Goal: Check status: Check status

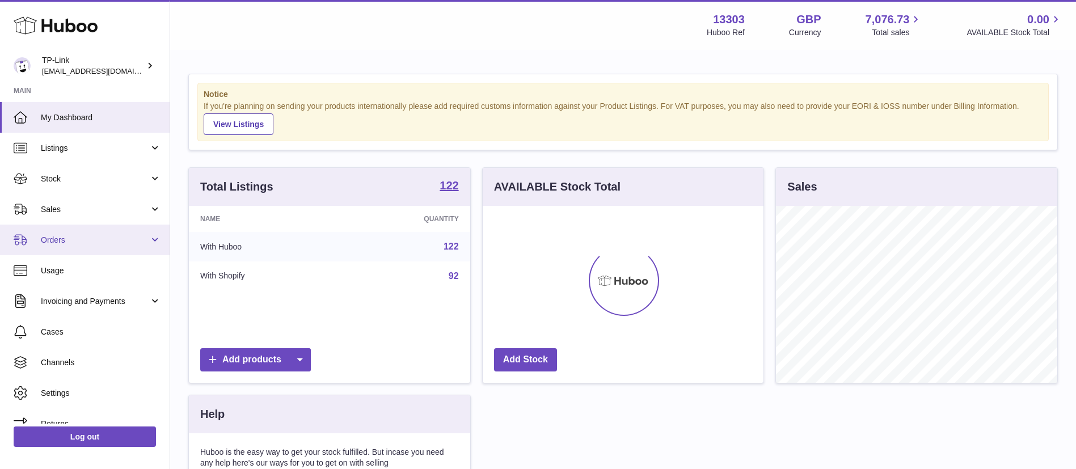
scroll to position [177, 281]
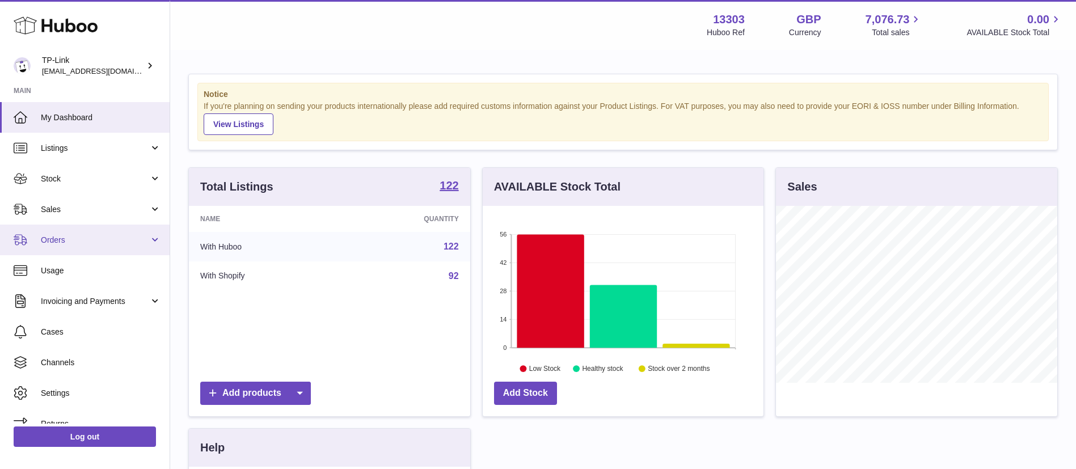
click at [94, 244] on span "Orders" at bounding box center [95, 240] width 108 height 11
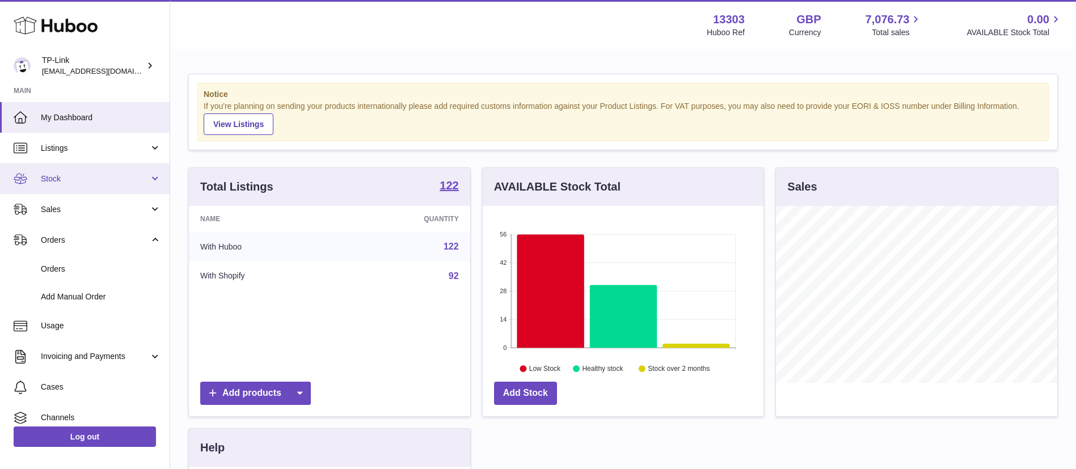
click at [109, 177] on span "Stock" at bounding box center [95, 179] width 108 height 11
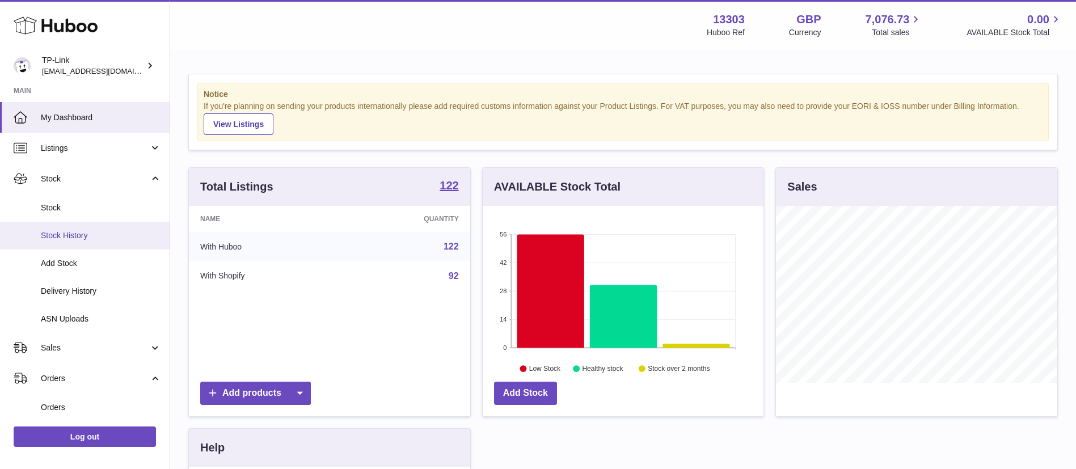
click at [99, 232] on span "Stock History" at bounding box center [101, 235] width 120 height 11
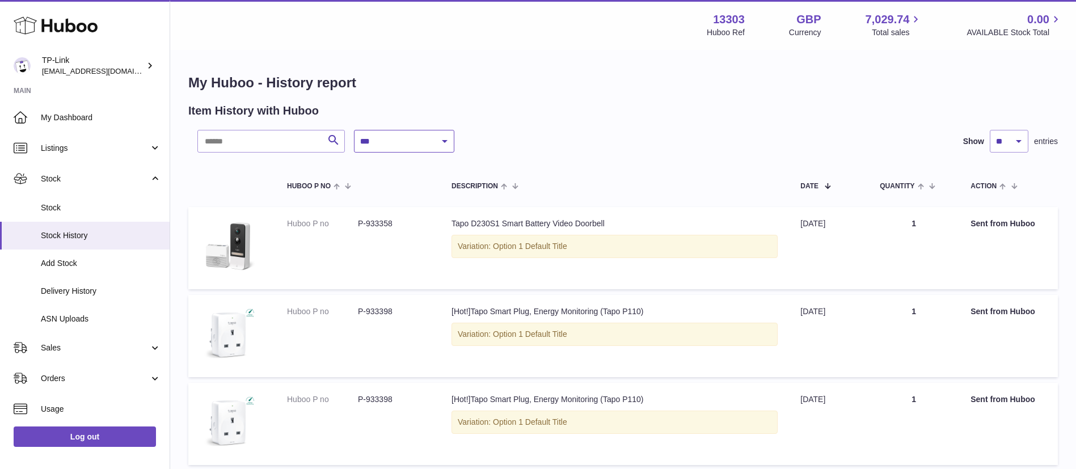
click at [387, 143] on select "**********" at bounding box center [404, 141] width 100 height 23
select select "*"
click at [354, 130] on select "**********" at bounding box center [404, 141] width 100 height 23
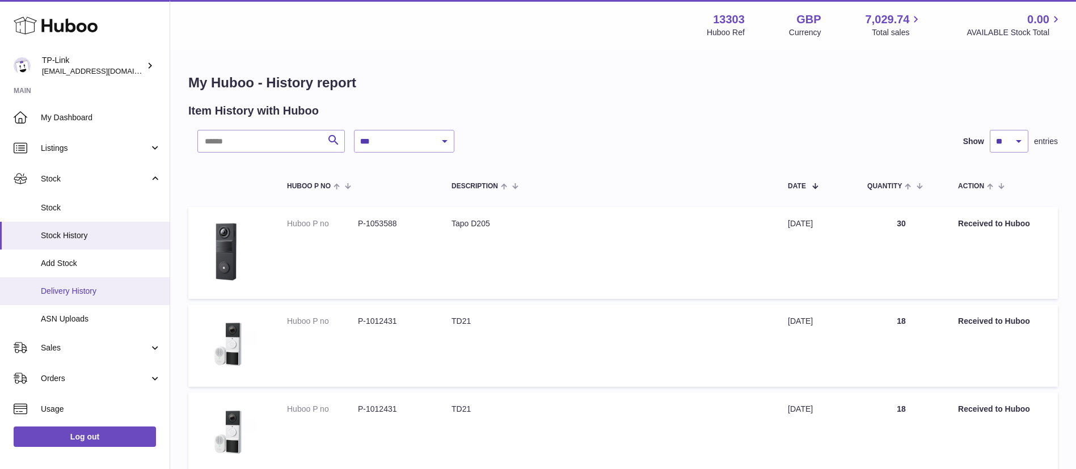
click at [85, 293] on span "Delivery History" at bounding box center [101, 291] width 120 height 11
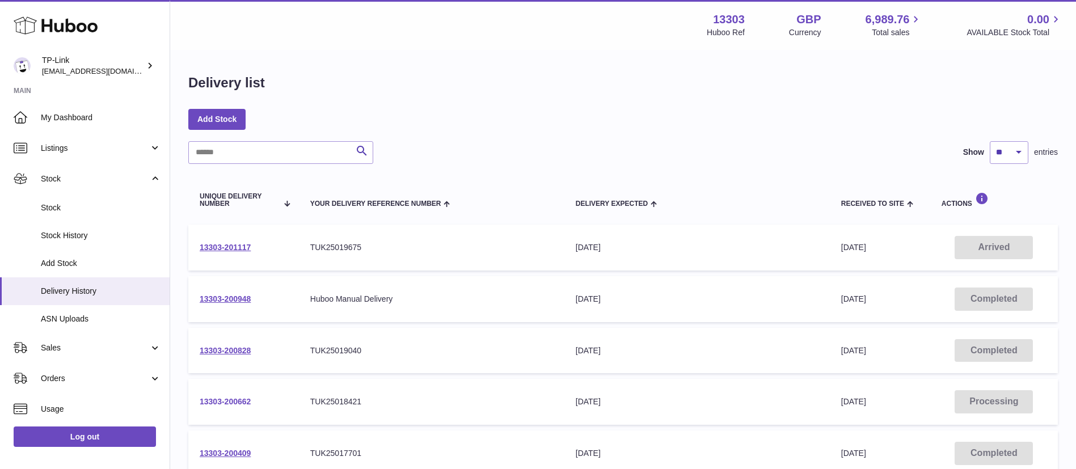
click at [244, 400] on link "13303-200662" at bounding box center [225, 401] width 51 height 9
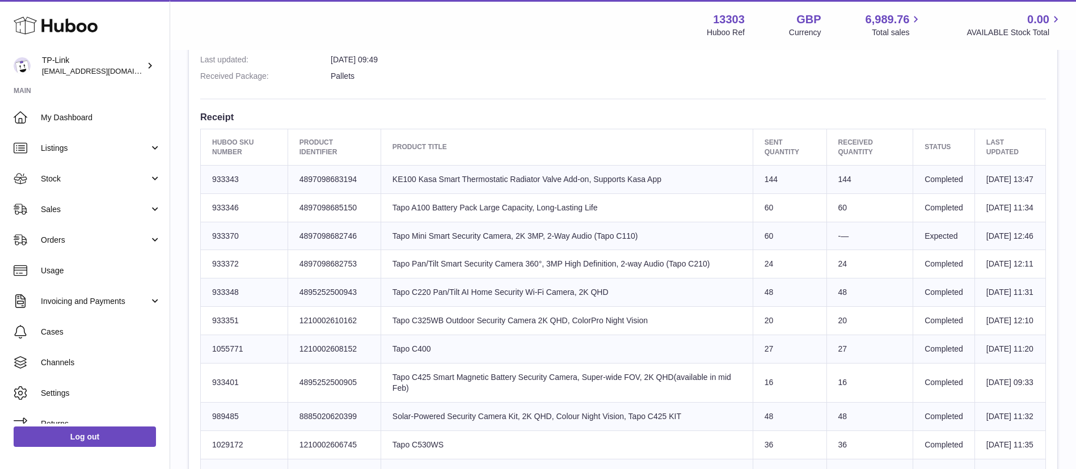
scroll to position [342, 0]
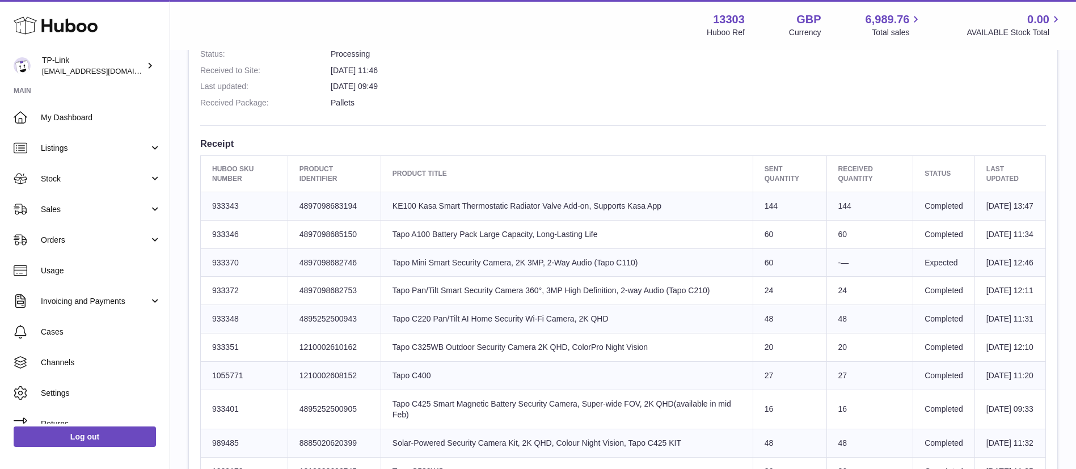
click at [231, 277] on td "Huboo SKU Number 933370" at bounding box center [244, 262] width 87 height 28
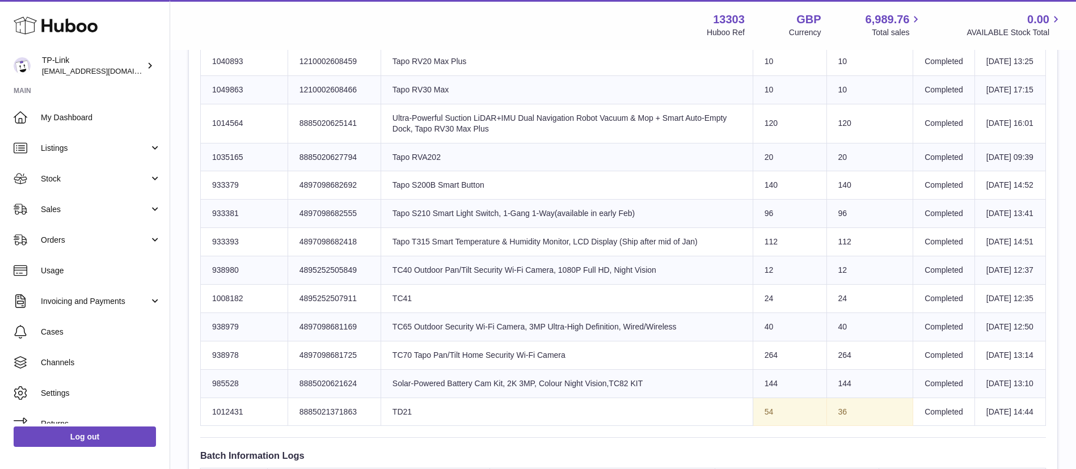
scroll to position [2140, 0]
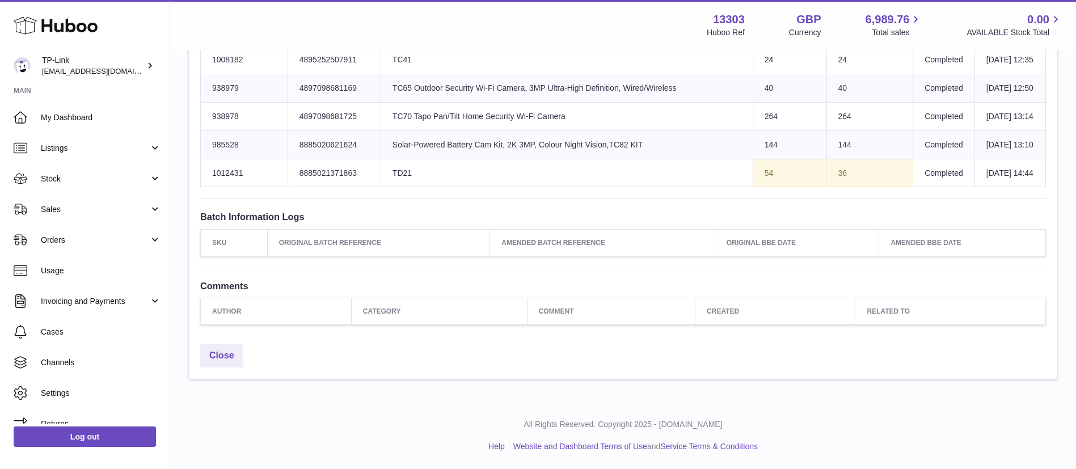
click at [216, 167] on td "Huboo SKU Number 1012431" at bounding box center [244, 173] width 87 height 28
copy td "1012431"
drag, startPoint x: 459, startPoint y: 225, endPoint x: 677, endPoint y: 285, distance: 225.4
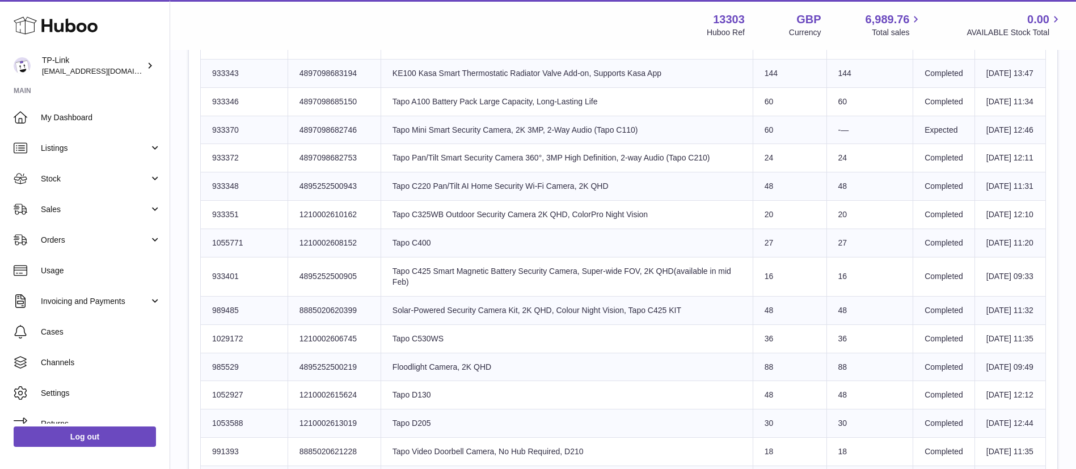
scroll to position [469, 0]
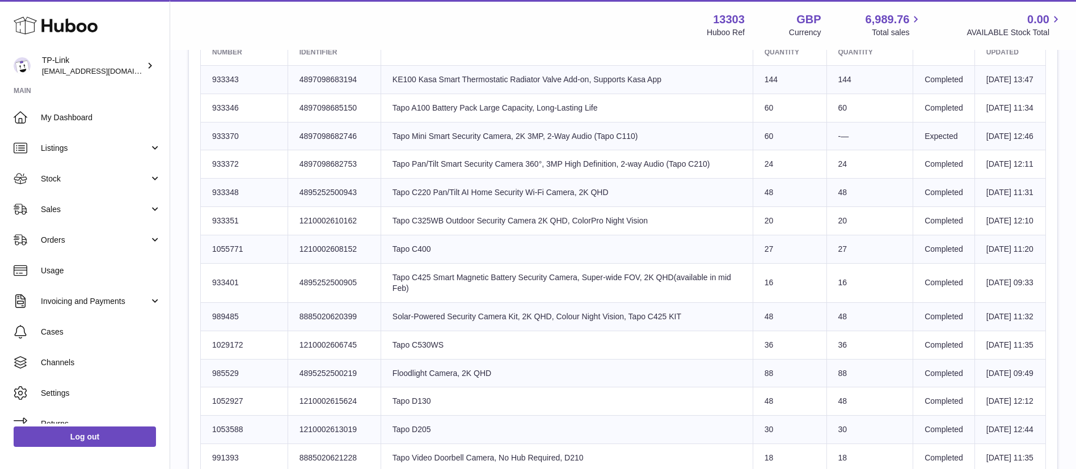
click at [225, 150] on td "Huboo SKU Number 933370" at bounding box center [244, 136] width 87 height 28
copy td "933370"
